Goal: Information Seeking & Learning: Learn about a topic

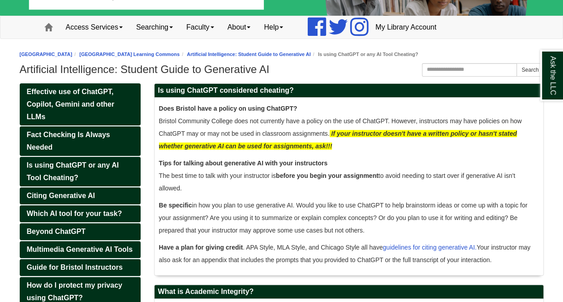
scroll to position [90, 0]
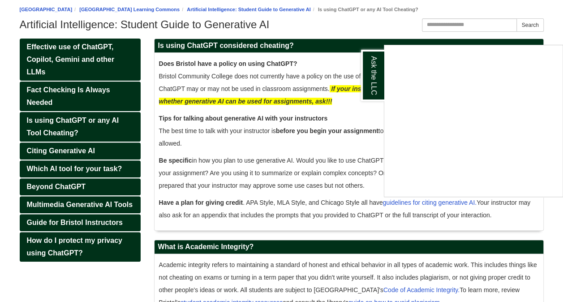
click at [348, 138] on div "Ask the LLC" at bounding box center [281, 151] width 563 height 302
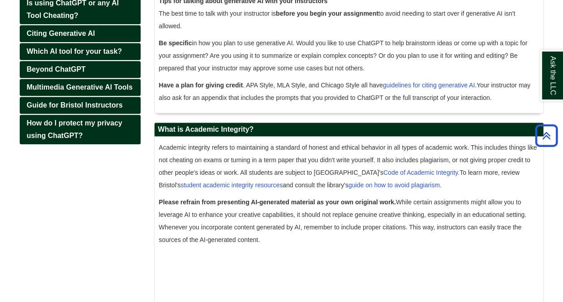
scroll to position [386, 0]
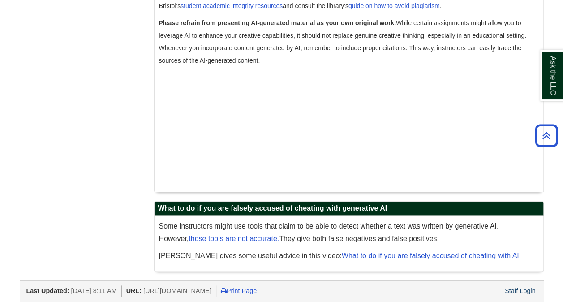
click at [145, 253] on div "Effective use of ChatGPT, Copilot, Gemini and other LLMs Fact Checking Is Alway…" at bounding box center [282, 11] width 538 height 538
drag, startPoint x: 159, startPoint y: 226, endPoint x: 449, endPoint y: 236, distance: 290.9
click at [449, 236] on p "Some instructors might use tools that claim to be able to detect whether a text…" at bounding box center [349, 232] width 380 height 25
click at [192, 245] on div "Some instructors might use tools that claim to be able to detect whether a text…" at bounding box center [349, 243] width 380 height 47
drag, startPoint x: 159, startPoint y: 236, endPoint x: 283, endPoint y: 239, distance: 124.1
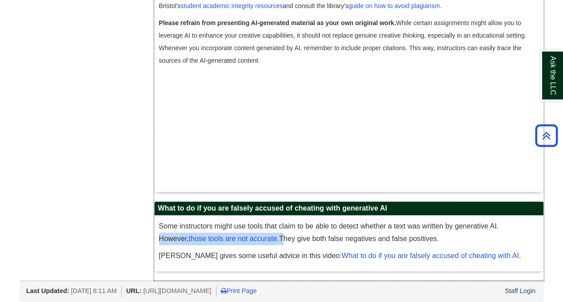
click at [283, 239] on p "Some instructors might use tools that claim to be able to detect whether a text…" at bounding box center [349, 232] width 380 height 25
click at [449, 239] on p "Some instructors might use tools that claim to be able to detect whether a text…" at bounding box center [349, 232] width 380 height 25
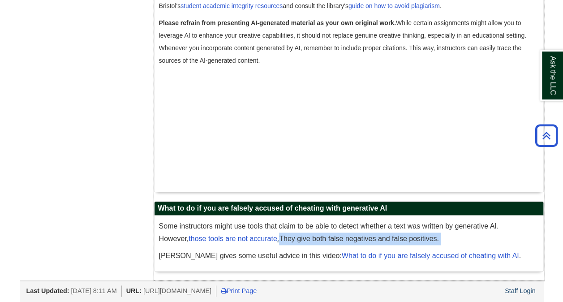
drag, startPoint x: 449, startPoint y: 239, endPoint x: 280, endPoint y: 241, distance: 168.9
click at [280, 241] on p "Some instructors might use tools that claim to be able to detect whether a text…" at bounding box center [349, 232] width 380 height 25
drag, startPoint x: 160, startPoint y: 223, endPoint x: 443, endPoint y: 236, distance: 283.4
click at [443, 236] on p "Some instructors might use tools that claim to be able to detect whether a text…" at bounding box center [349, 232] width 380 height 25
